Goal: Task Accomplishment & Management: Manage account settings

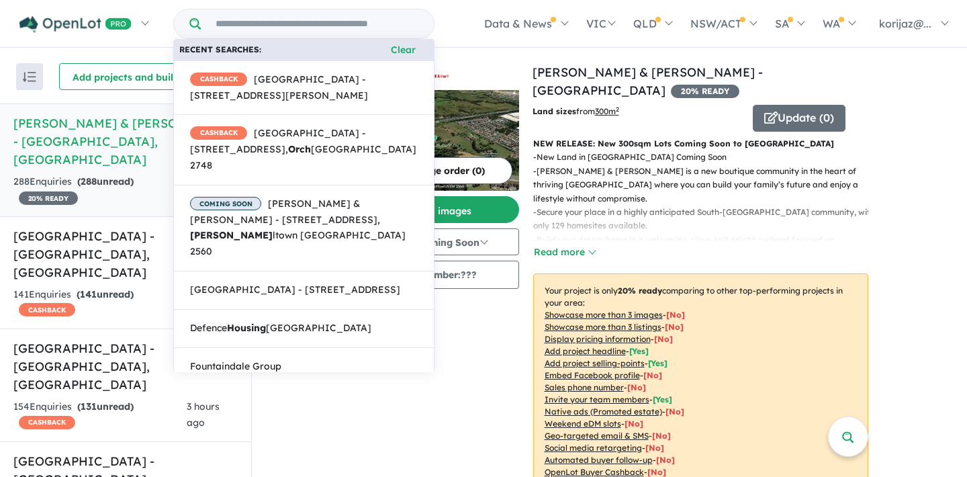
click at [319, 23] on input "Try estate name, suburb, builder or developer" at bounding box center [318, 23] width 228 height 29
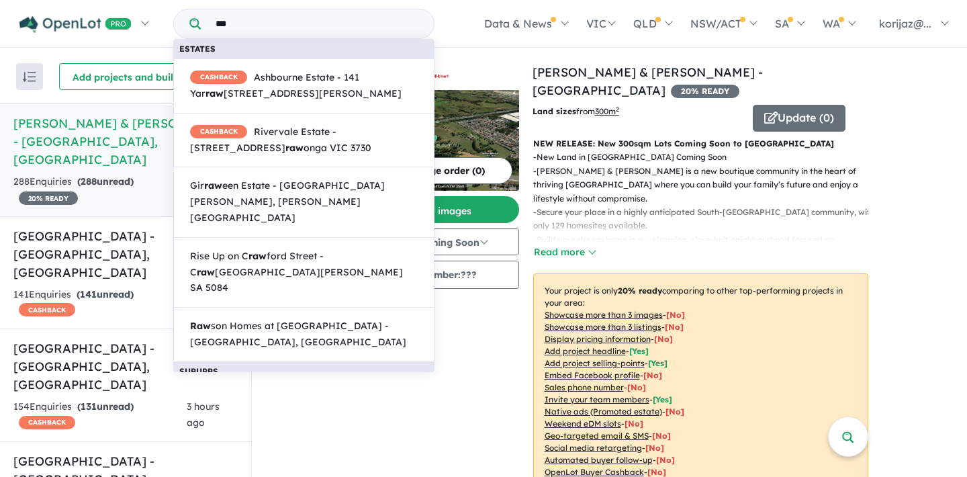
click at [399, 23] on input "***" at bounding box center [318, 23] width 228 height 29
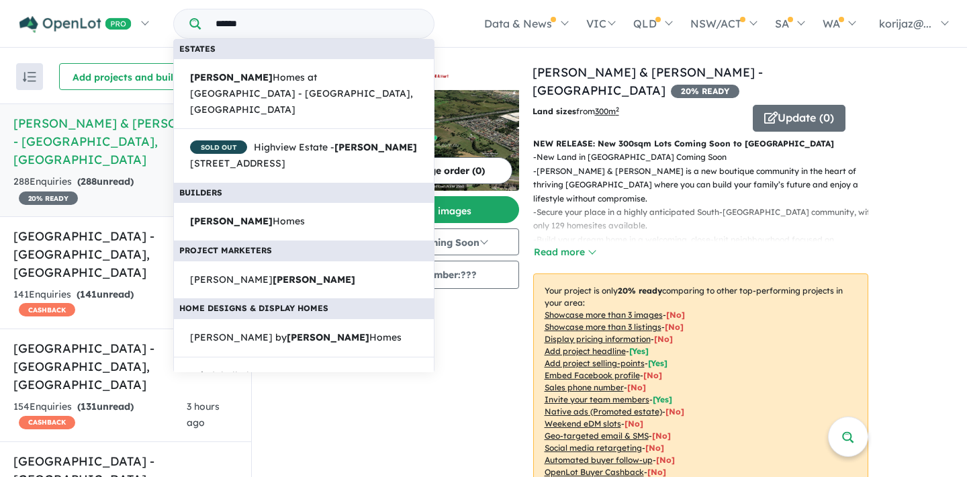
type input "******"
drag, startPoint x: 376, startPoint y: 31, endPoint x: 257, endPoint y: 188, distance: 197.1
click at [257, 202] on link "[PERSON_NAME] Homes" at bounding box center [303, 221] width 261 height 39
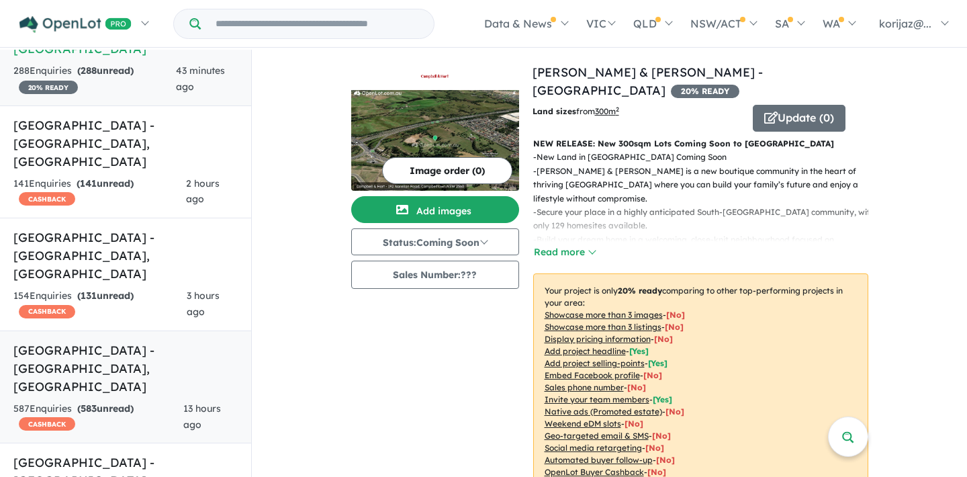
scroll to position [113, 0]
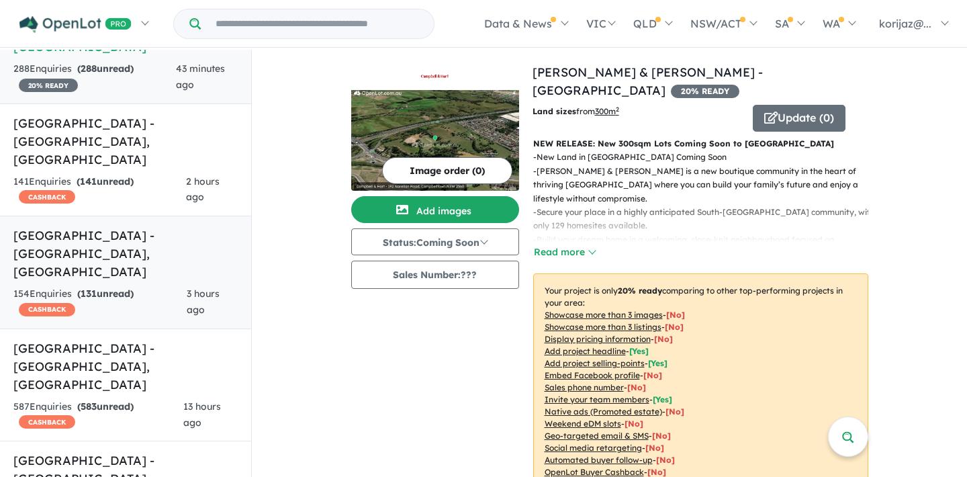
click at [146, 286] on div "154 Enquir ies ( 131 unread) CASHBACK" at bounding box center [99, 302] width 173 height 32
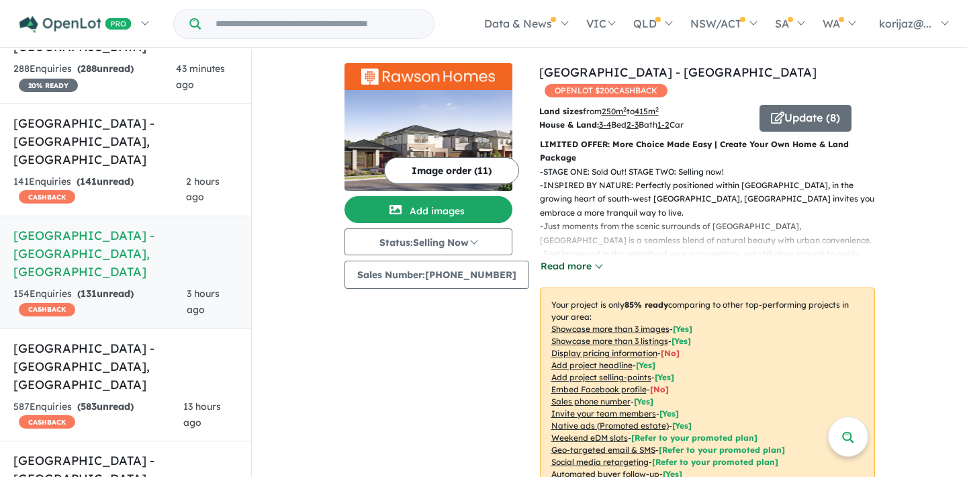
click at [578, 259] on button "Read more" at bounding box center [571, 266] width 63 height 15
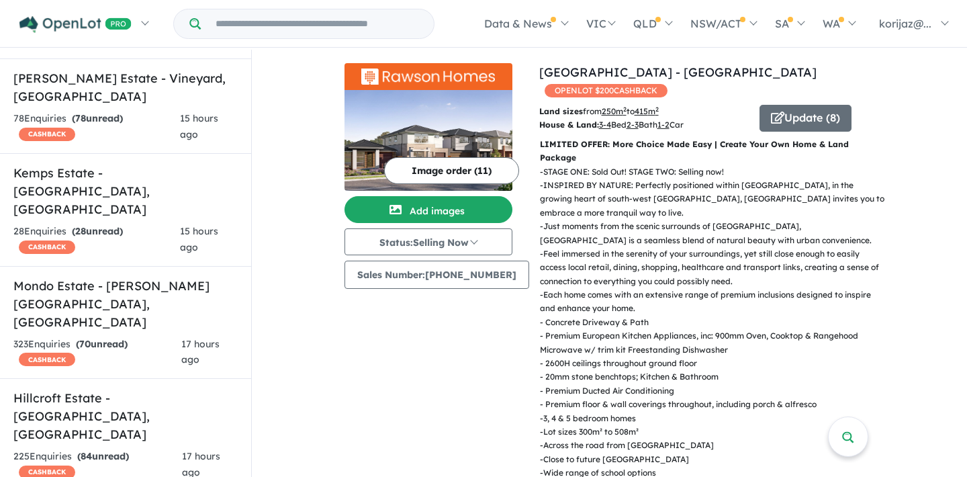
scroll to position [877, 0]
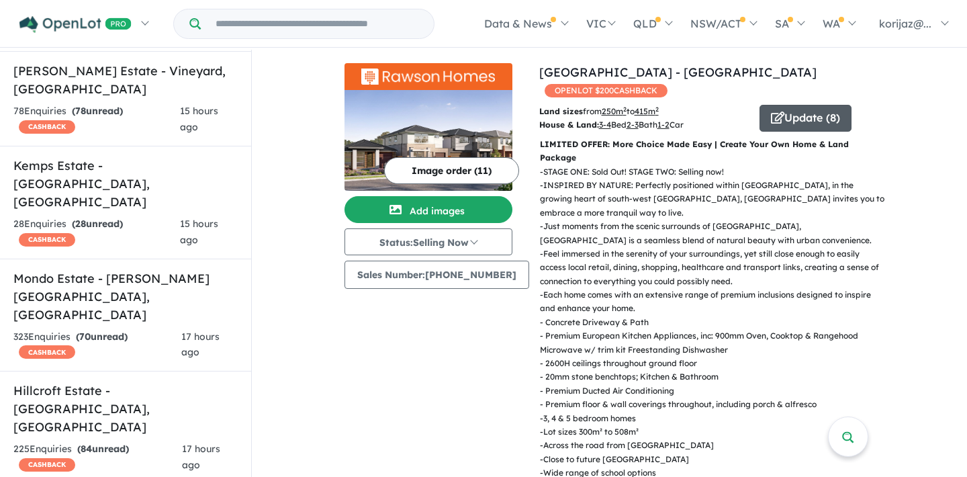
click at [793, 106] on button "Update ( 8 )" at bounding box center [806, 118] width 92 height 27
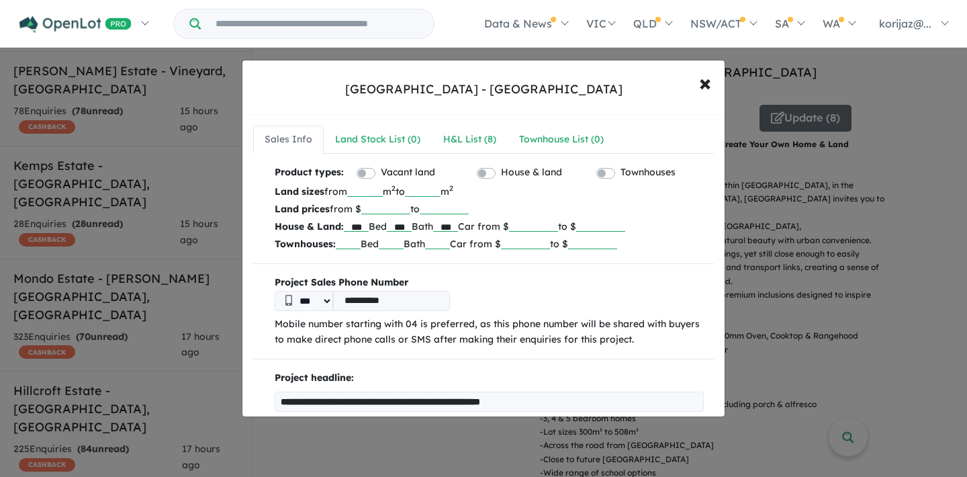
scroll to position [0, 0]
click at [482, 142] on div "H&L List ( 8 )" at bounding box center [469, 140] width 53 height 16
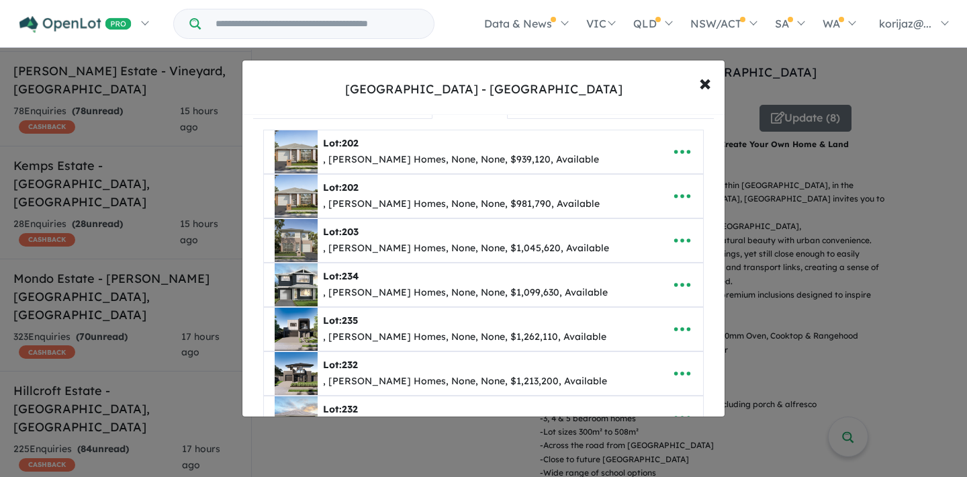
scroll to position [38, 0]
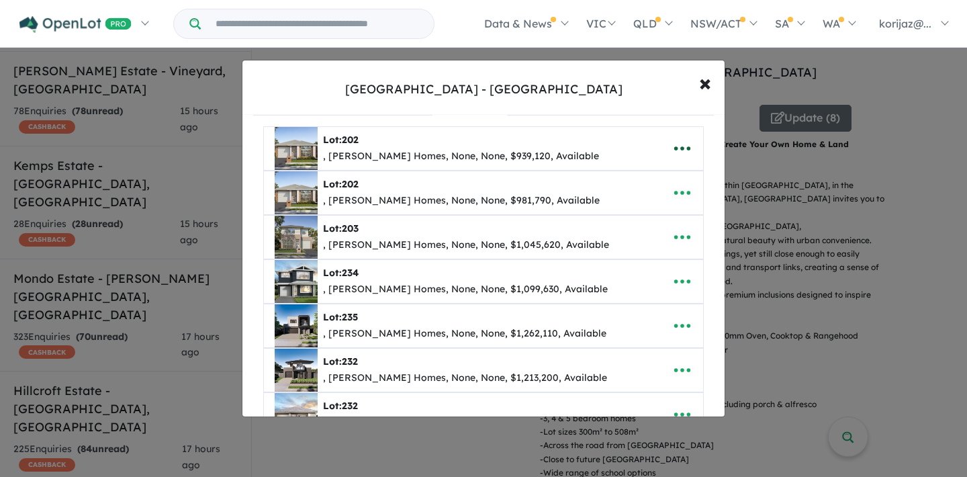
click at [685, 154] on icon "button" at bounding box center [682, 148] width 20 height 20
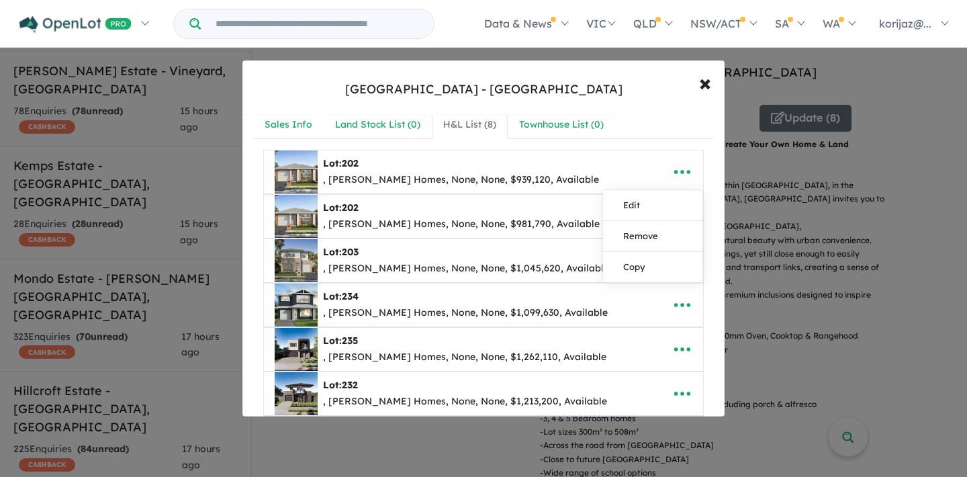
scroll to position [11, 0]
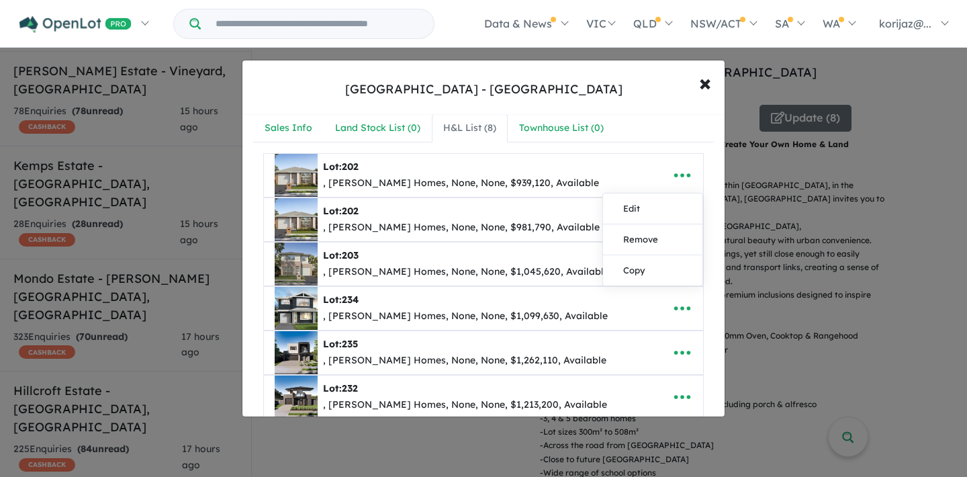
click at [341, 255] on b "Lot: 203" at bounding box center [341, 255] width 36 height 12
click at [685, 261] on icon "button" at bounding box center [682, 264] width 20 height 20
click at [642, 293] on link "Edit" at bounding box center [652, 297] width 99 height 31
select select "**"
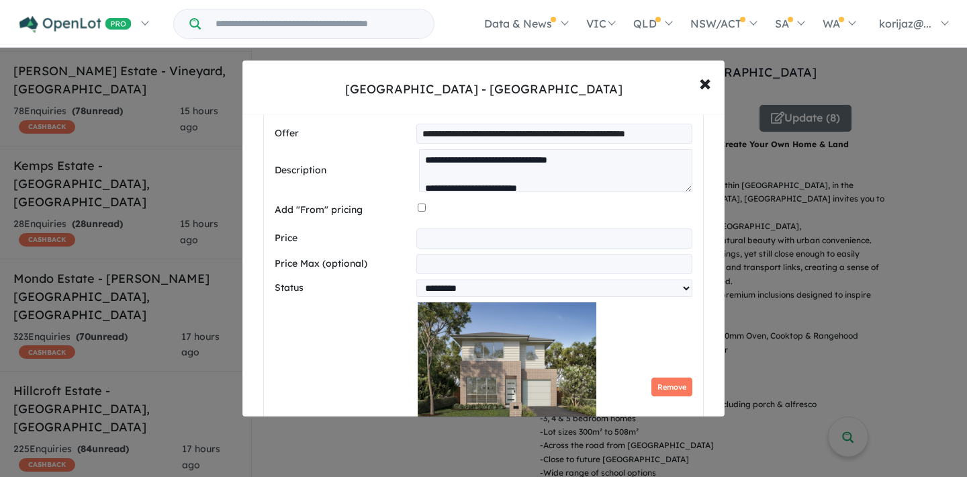
scroll to position [685, 0]
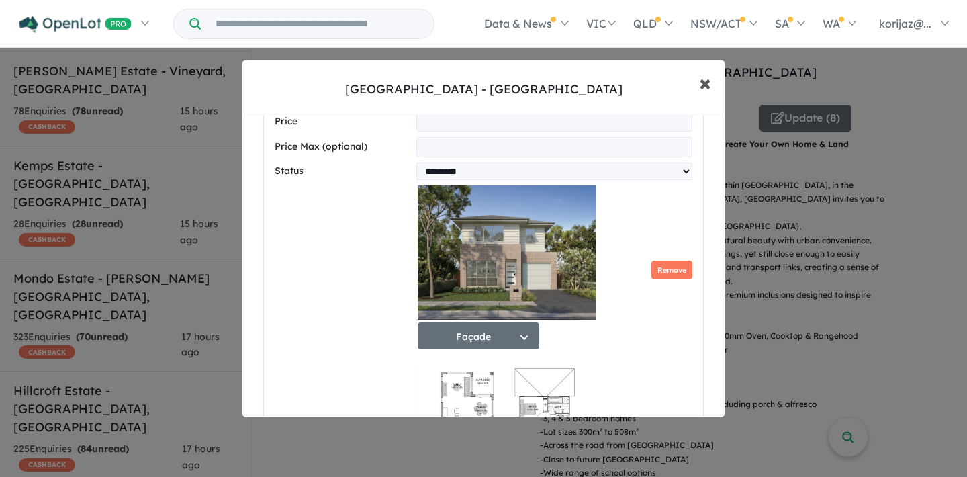
click at [715, 77] on button "× Close" at bounding box center [705, 82] width 39 height 36
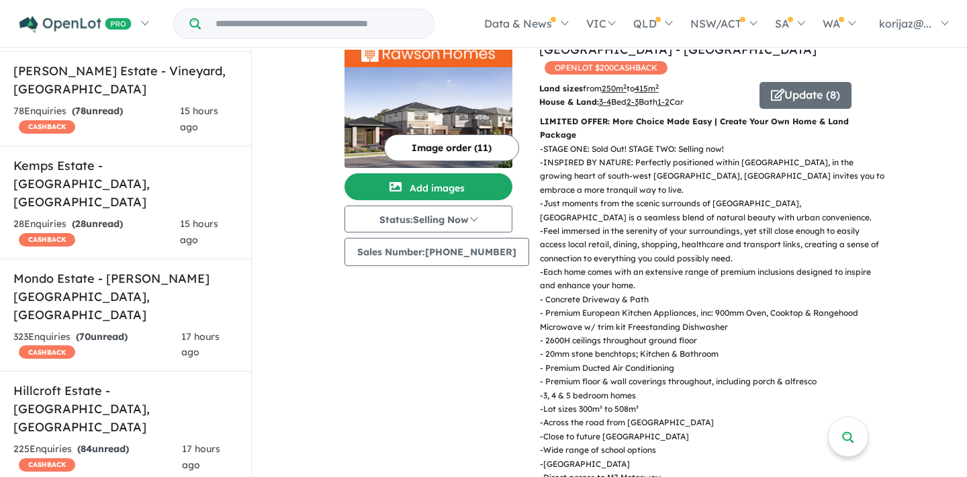
scroll to position [24, 0]
click at [777, 83] on button "Update ( 8 )" at bounding box center [806, 94] width 92 height 27
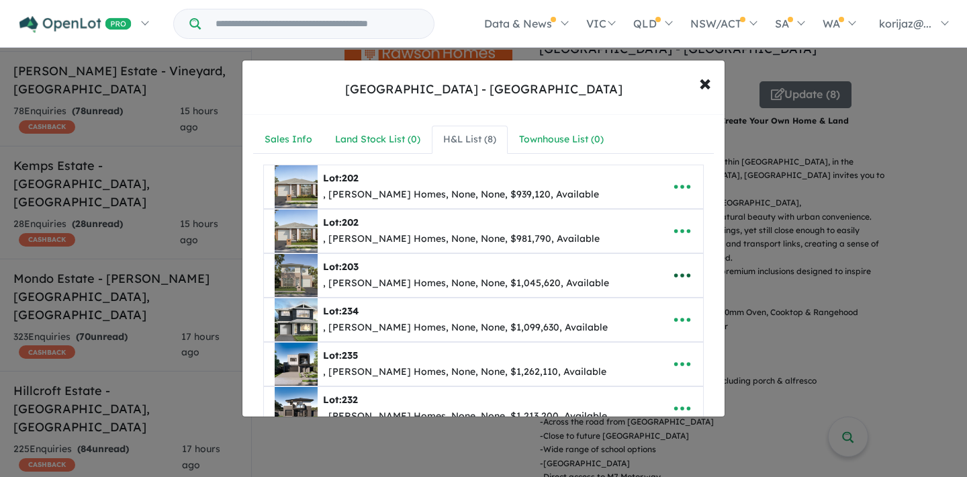
click at [682, 277] on icon "button" at bounding box center [682, 275] width 20 height 20
click at [629, 309] on link "Edit" at bounding box center [652, 309] width 99 height 31
select select "**"
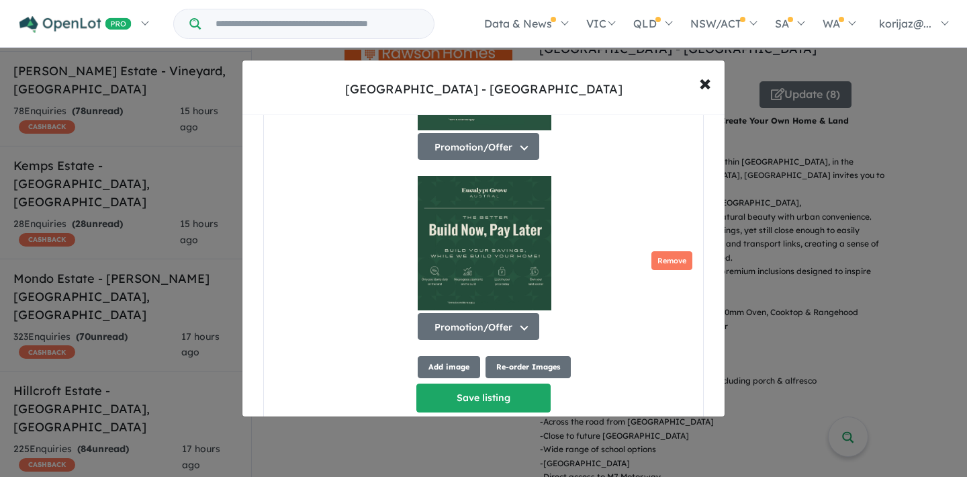
scroll to position [1428, 0]
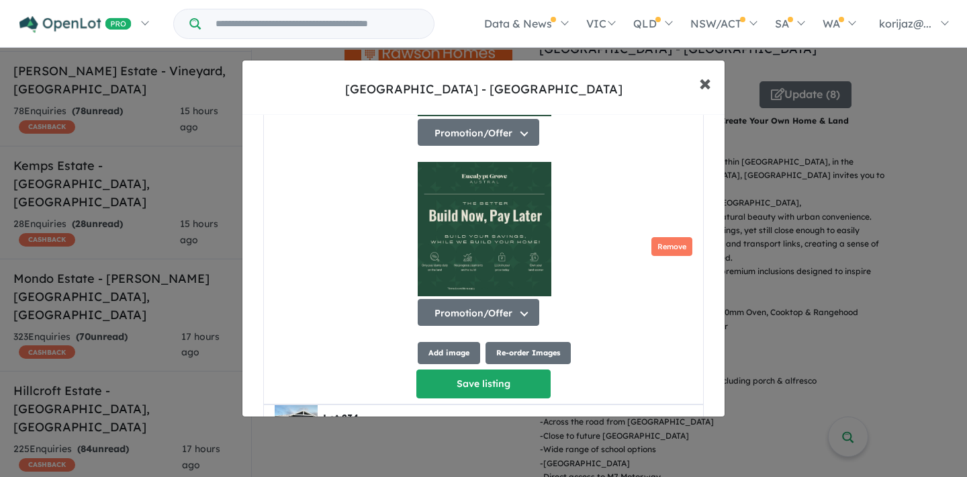
click at [705, 87] on span "×" at bounding box center [705, 82] width 12 height 29
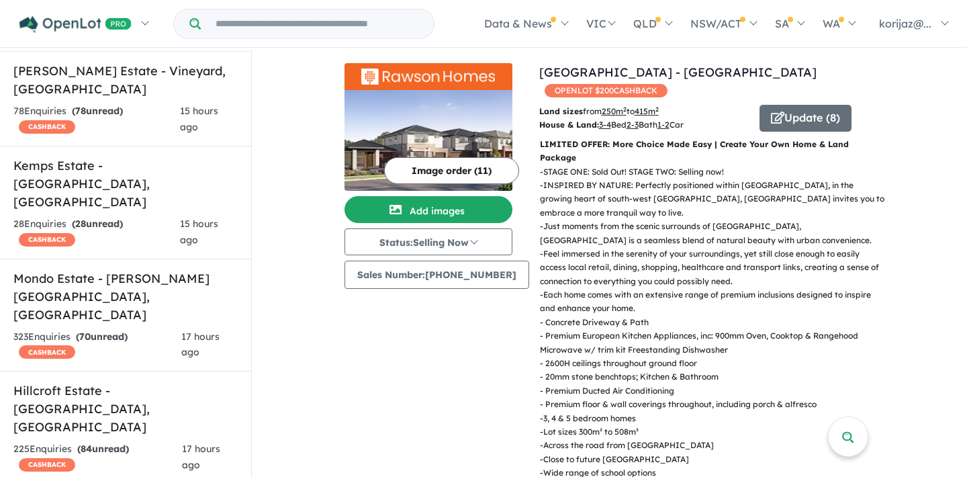
scroll to position [0, 0]
